Goal: Task Accomplishment & Management: Manage account settings

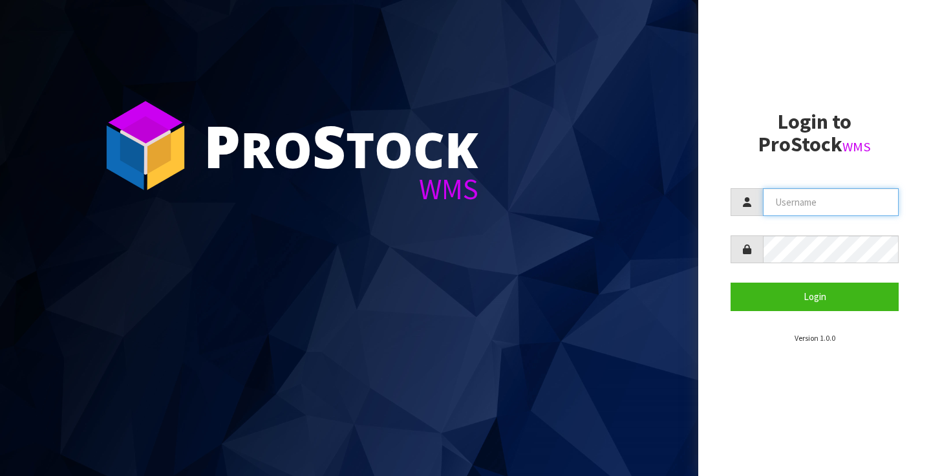
type input "clint.tweedale@xtra.co.nz"
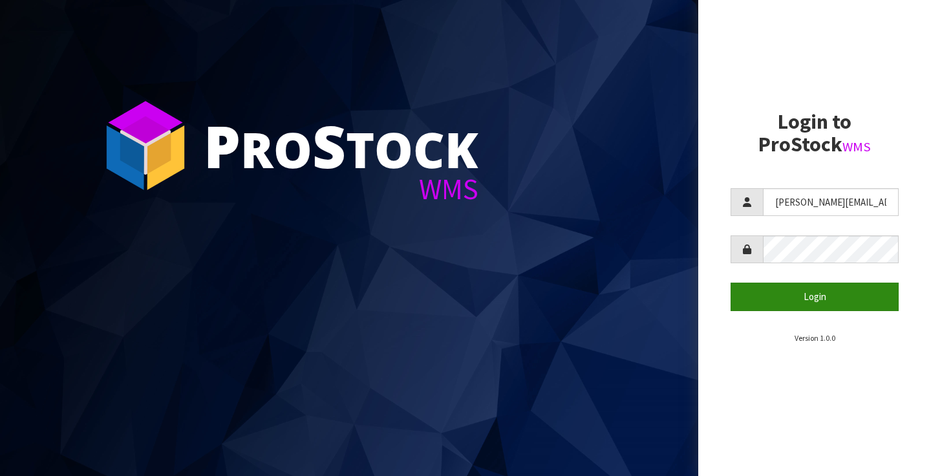
click at [812, 296] on button "Login" at bounding box center [814, 296] width 168 height 28
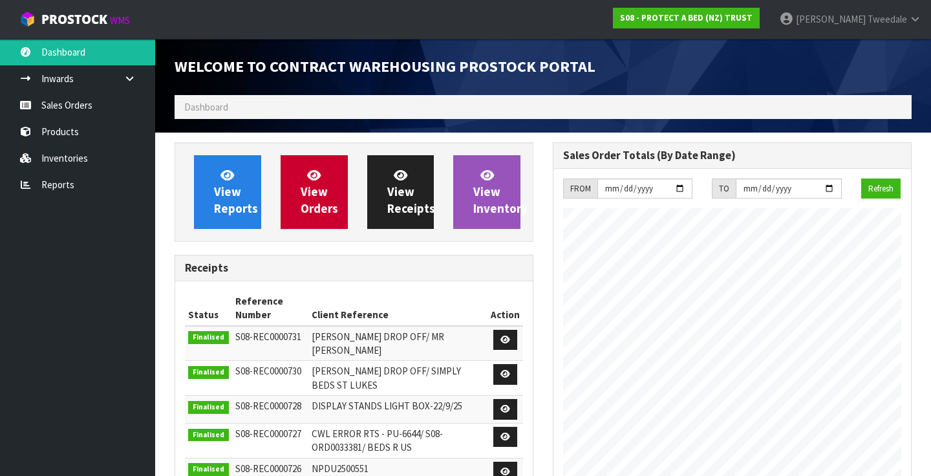
scroll to position [740, 378]
click at [206, 194] on link "View Reports" at bounding box center [227, 192] width 67 height 74
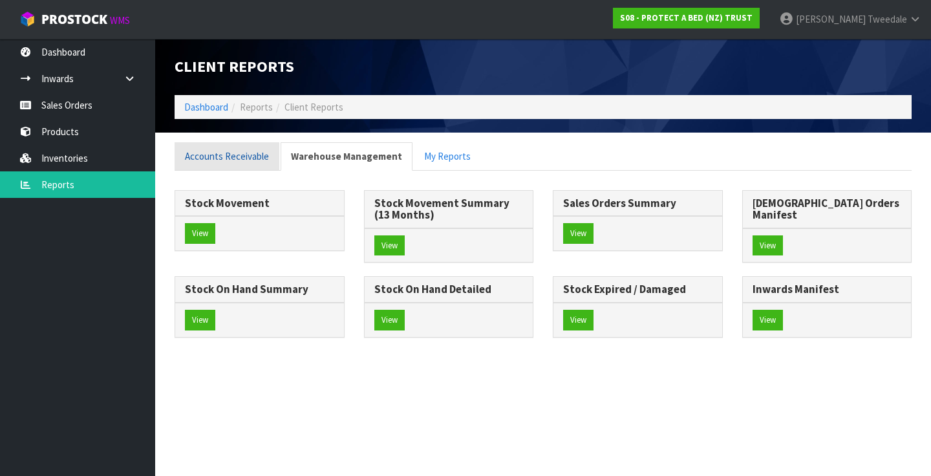
click at [237, 156] on link "Accounts Receivable" at bounding box center [226, 156] width 105 height 28
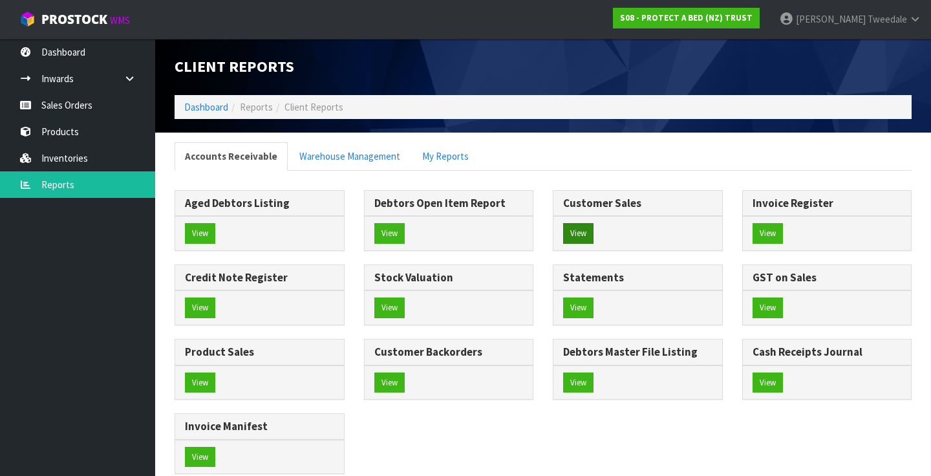
click at [573, 226] on button "View" at bounding box center [578, 233] width 30 height 21
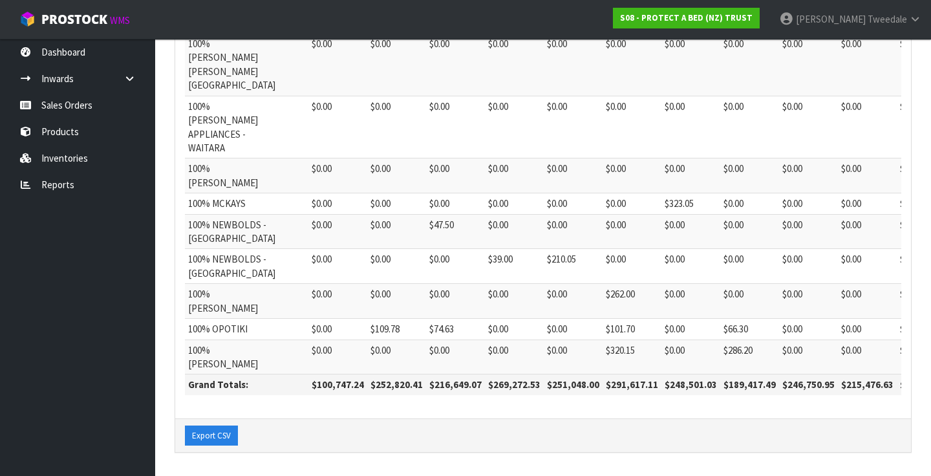
scroll to position [913, 0]
click at [912, 18] on icon at bounding box center [915, 19] width 12 height 10
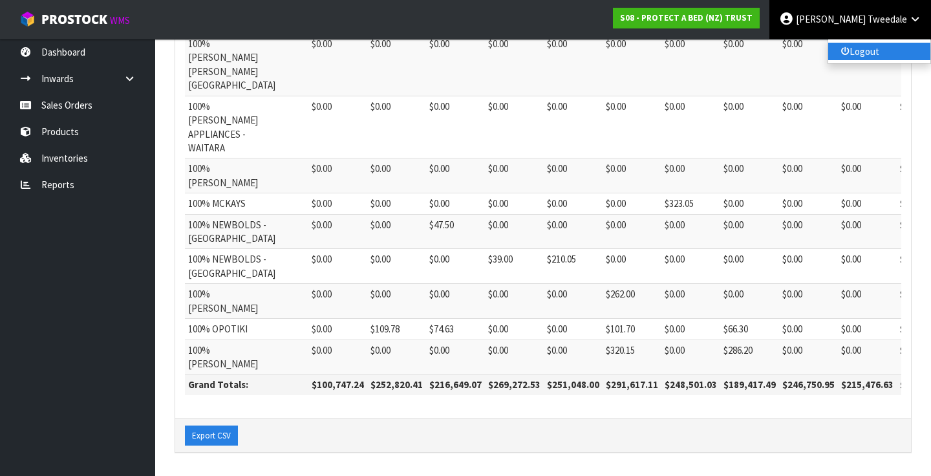
click at [861, 53] on link "Logout" at bounding box center [879, 51] width 102 height 17
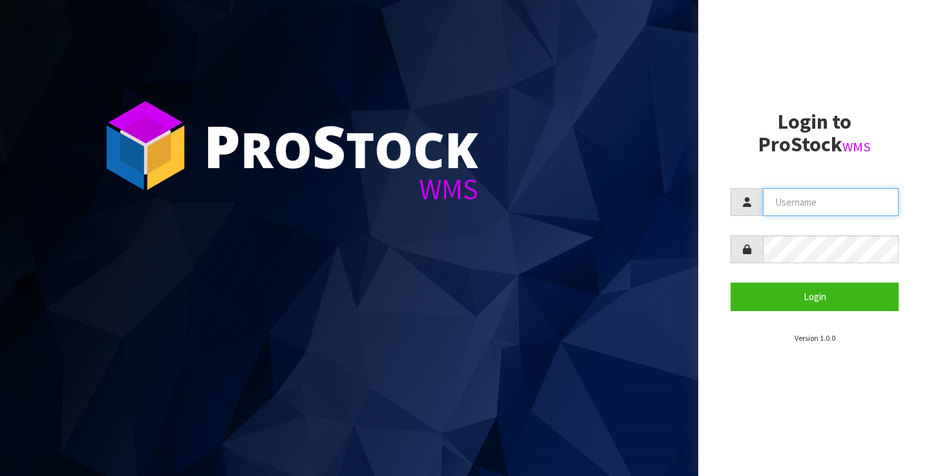
type input "clint.tweedale@xtra.co.nz"
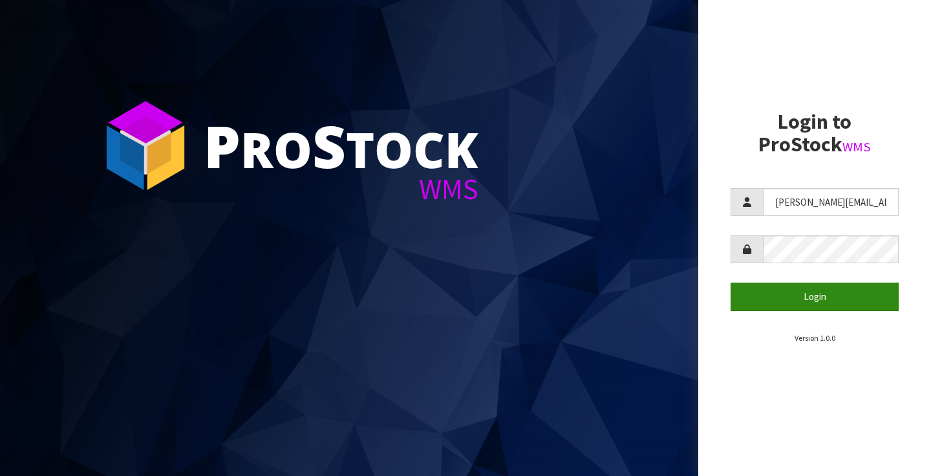
click at [807, 299] on button "Login" at bounding box center [814, 296] width 168 height 28
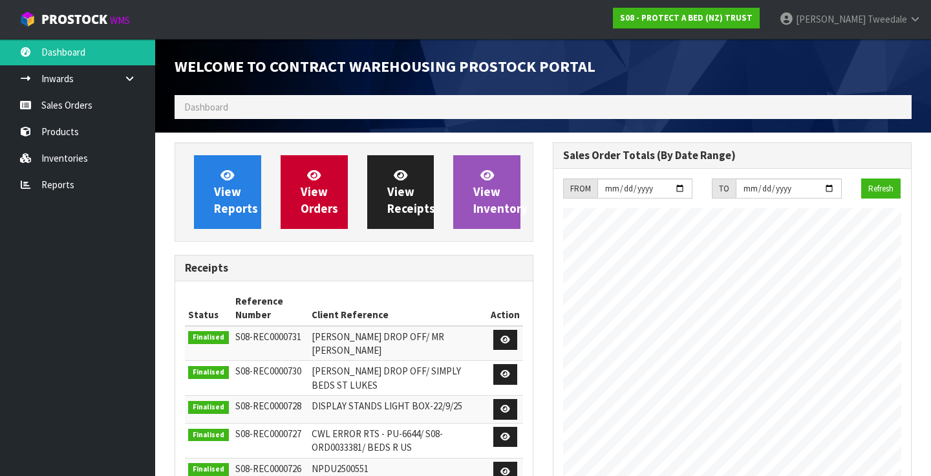
scroll to position [740, 378]
click at [61, 182] on link "Reports" at bounding box center [77, 184] width 155 height 26
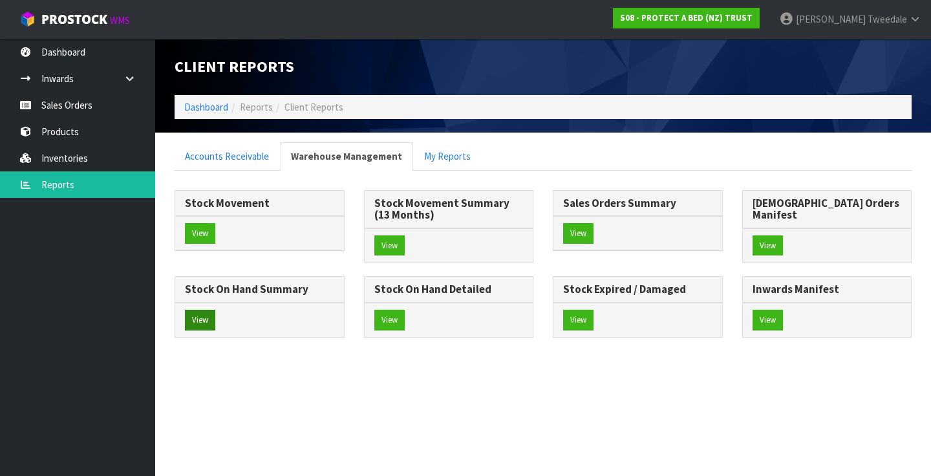
click at [215, 310] on button "View" at bounding box center [200, 320] width 30 height 21
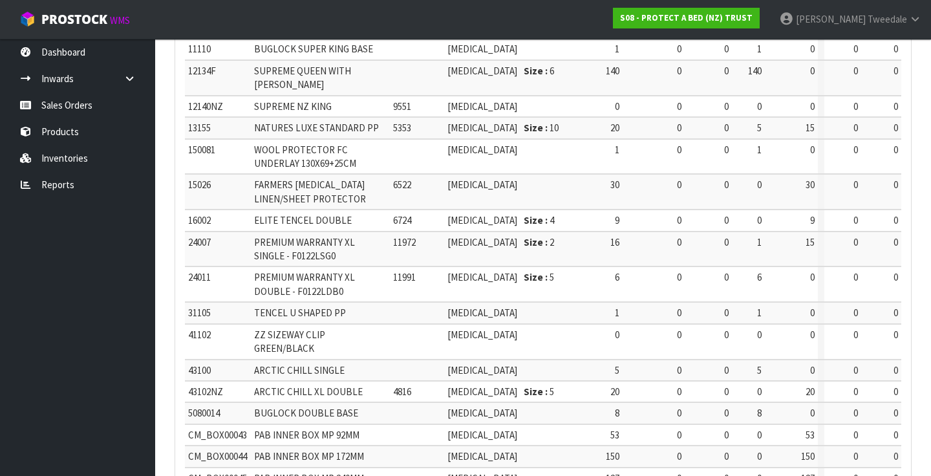
scroll to position [516, 0]
click at [916, 17] on icon at bounding box center [915, 19] width 12 height 10
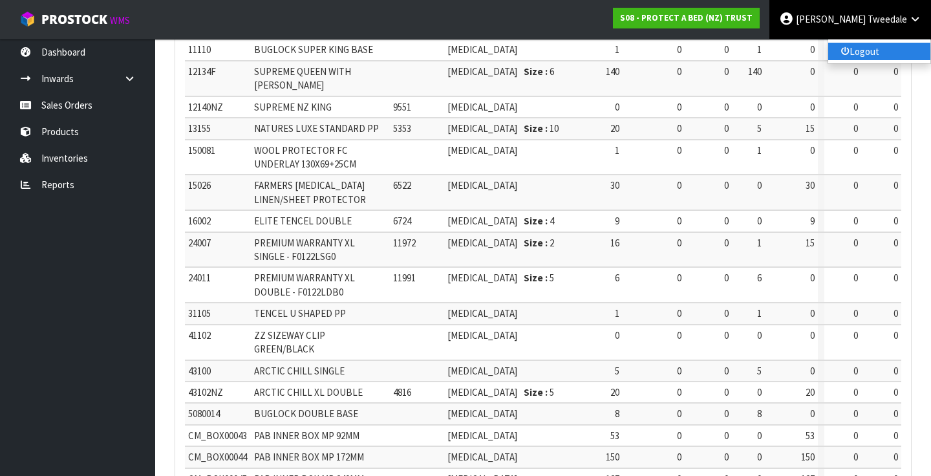
click at [867, 50] on link "Logout" at bounding box center [879, 51] width 102 height 17
